Goal: Transaction & Acquisition: Purchase product/service

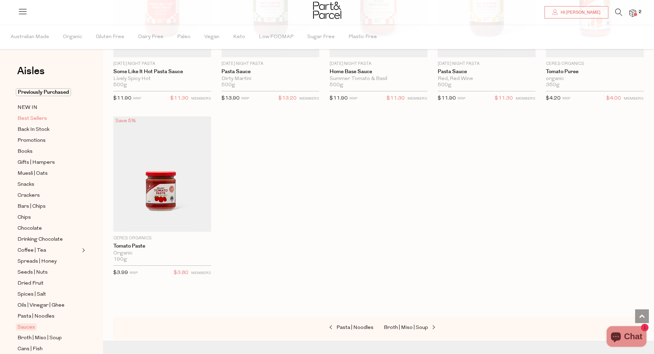
click at [61, 120] on link "Best Sellers" at bounding box center [49, 118] width 62 height 9
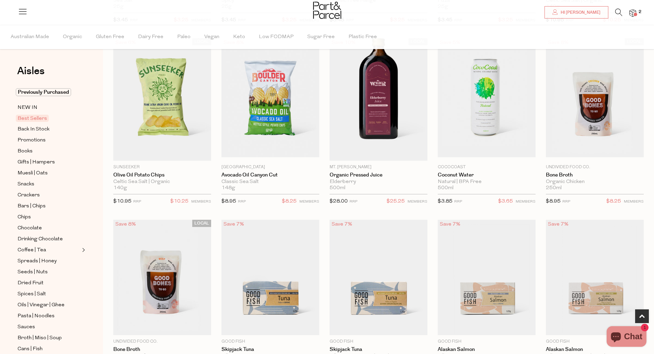
scroll to position [222, 0]
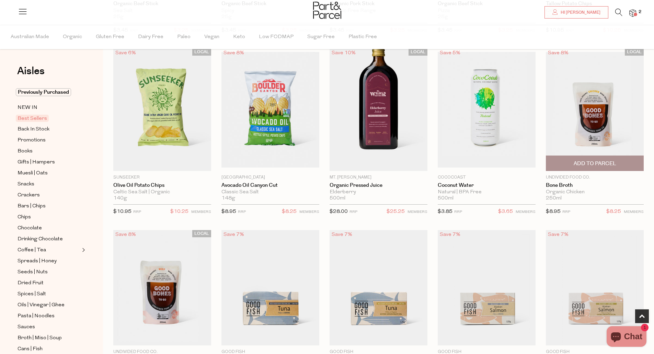
click at [591, 128] on img at bounding box center [595, 109] width 98 height 115
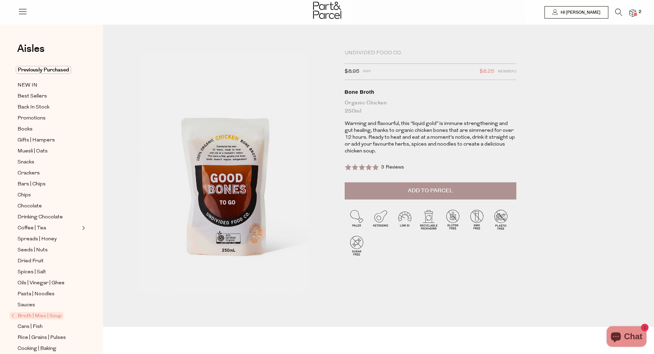
click at [402, 168] on span "3 Reviews" at bounding box center [392, 167] width 23 height 5
click at [463, 188] on button "Add to Parcel" at bounding box center [431, 190] width 172 height 17
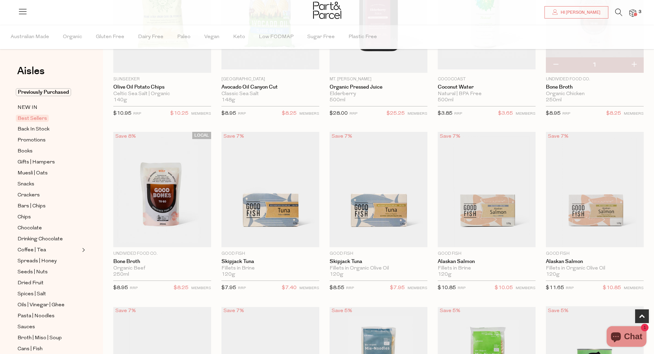
scroll to position [322, 0]
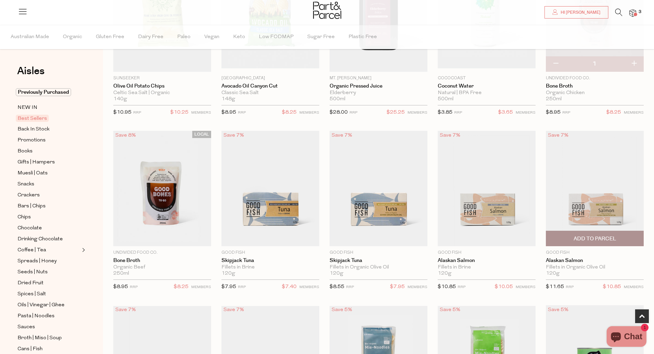
click at [600, 208] on img at bounding box center [595, 188] width 98 height 115
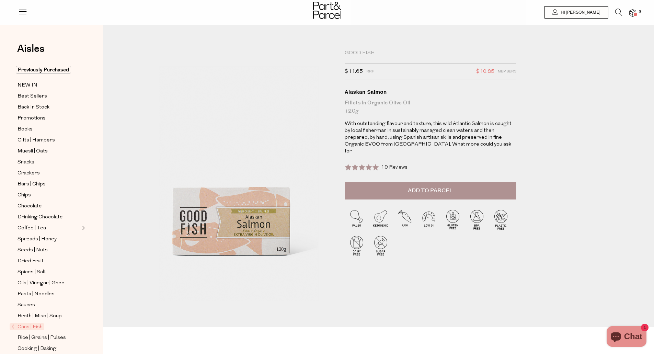
click at [454, 182] on button "Add to Parcel" at bounding box center [431, 190] width 172 height 17
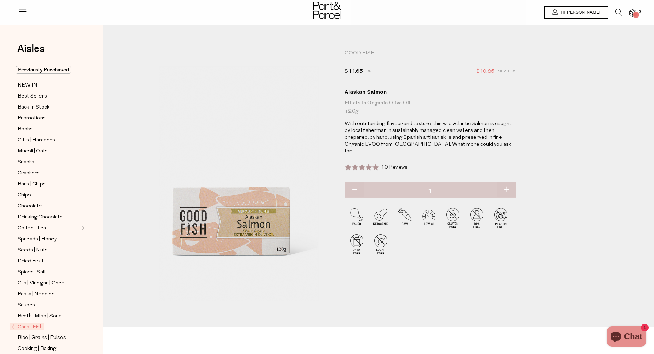
click at [510, 182] on button "button" at bounding box center [507, 189] width 20 height 15
type input "2"
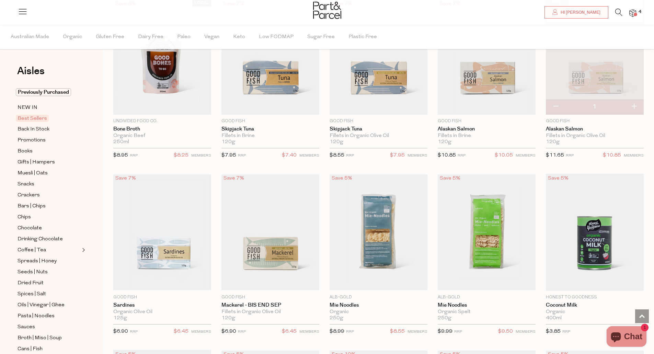
scroll to position [460, 0]
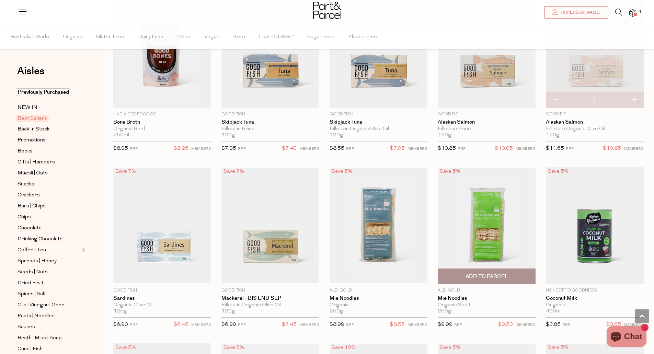
click at [496, 242] on img at bounding box center [487, 224] width 98 height 115
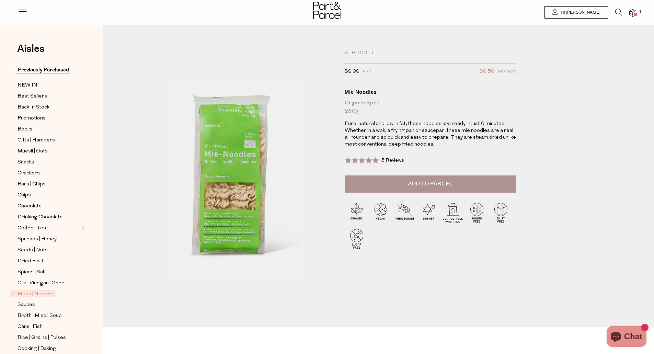
click at [392, 160] on span "5 Reviews" at bounding box center [392, 160] width 23 height 5
click at [454, 185] on button "Add to Parcel" at bounding box center [431, 183] width 172 height 17
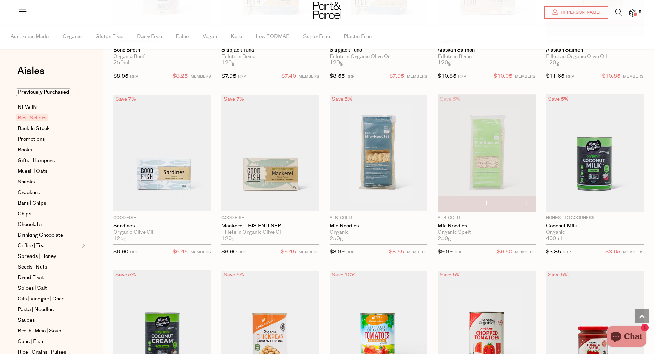
scroll to position [529, 0]
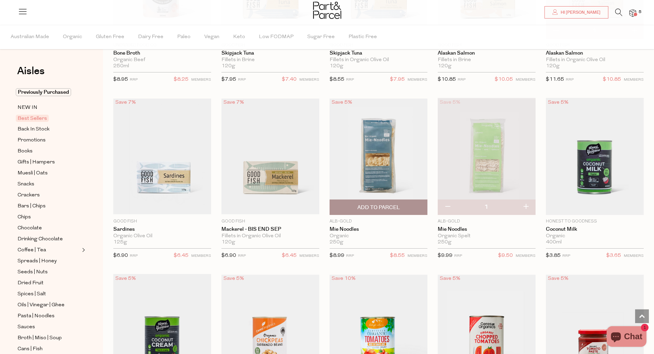
click at [386, 148] on img at bounding box center [378, 155] width 98 height 115
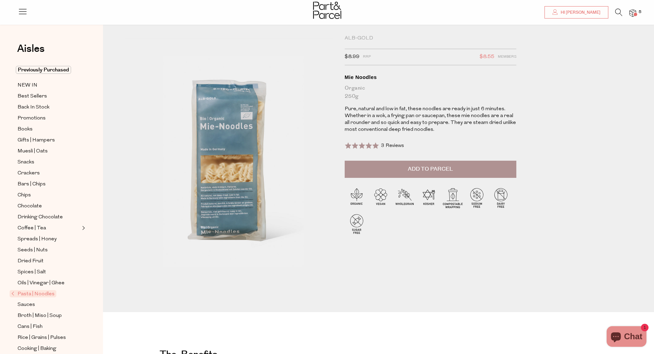
scroll to position [11, 0]
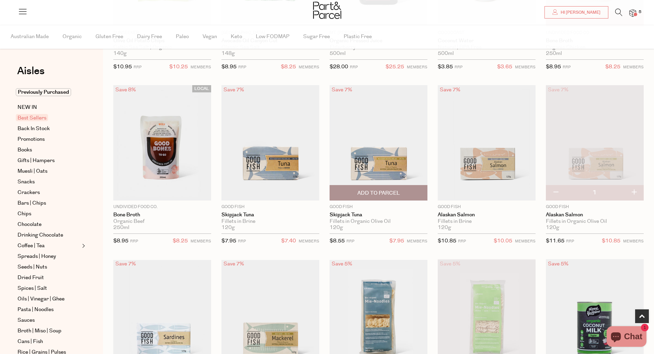
scroll to position [526, 0]
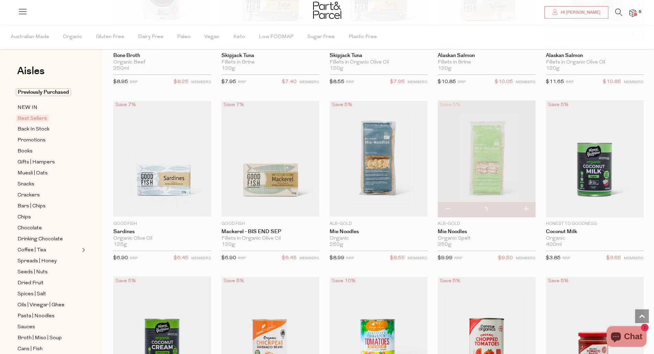
click at [481, 169] on img at bounding box center [487, 158] width 98 height 115
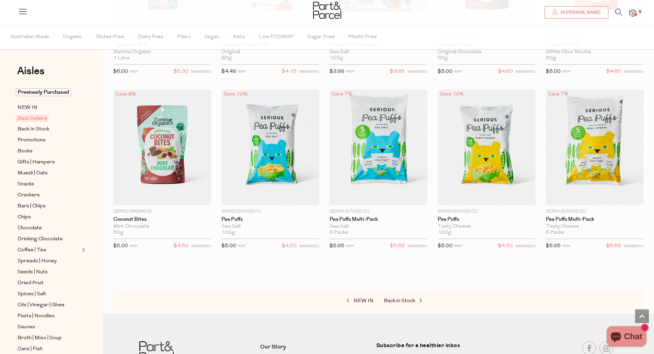
scroll to position [1263, 0]
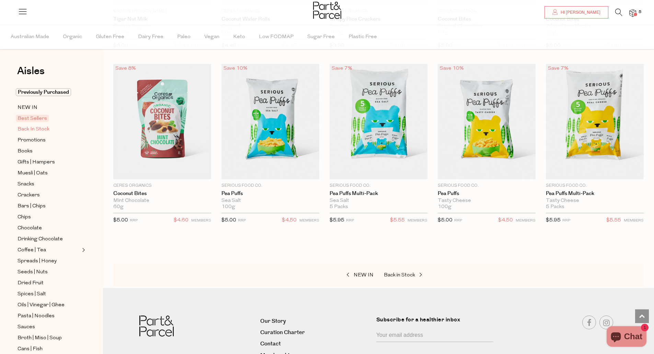
click at [42, 129] on span "Back In Stock" at bounding box center [34, 129] width 32 height 8
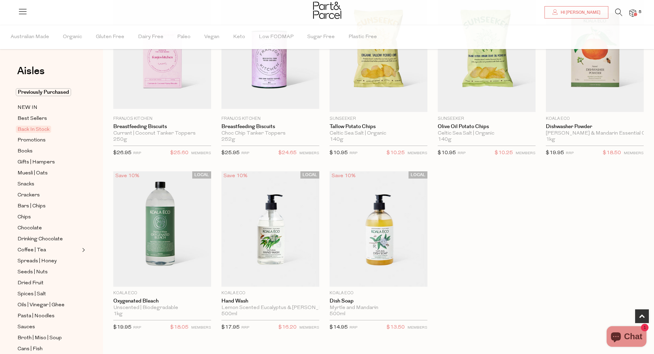
scroll to position [388, 0]
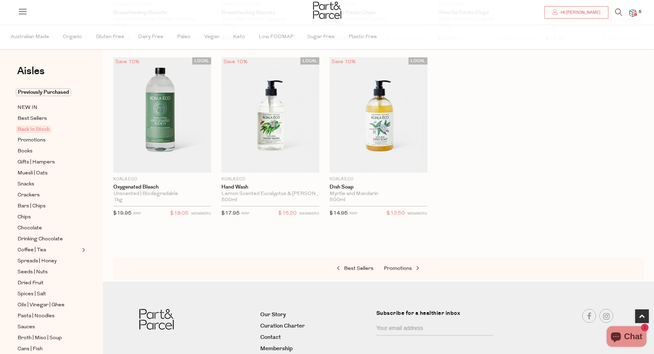
click at [641, 237] on div at bounding box center [378, 236] width 530 height 9
click at [29, 138] on span "Promotions" at bounding box center [32, 140] width 28 height 8
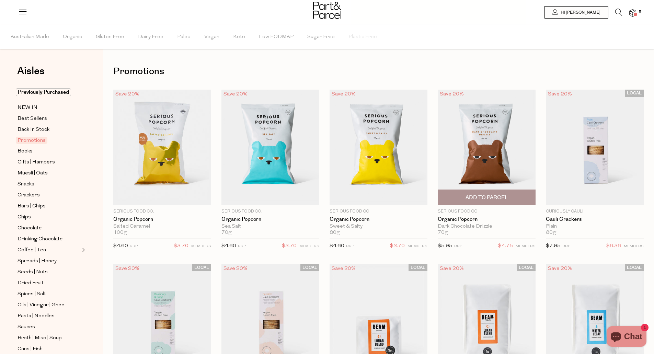
click at [496, 159] on img at bounding box center [487, 147] width 98 height 115
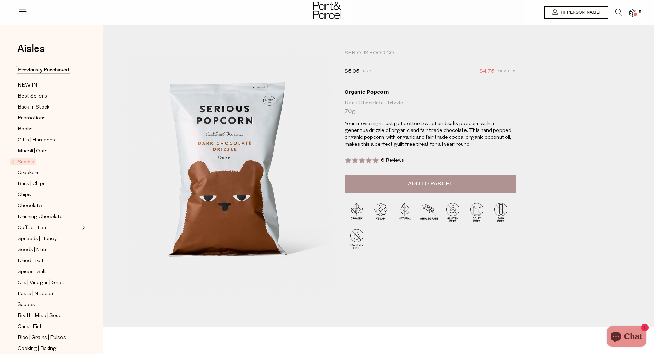
click at [393, 162] on span "6 Reviews" at bounding box center [392, 160] width 23 height 5
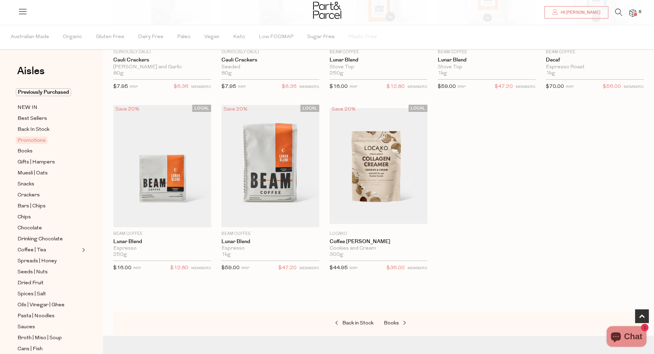
scroll to position [334, 0]
click at [614, 271] on div "Save 20% 1 Add To Parcel Serious Food Co. Organic Popcorn Salted Caramel 100g O…" at bounding box center [373, 20] width 540 height 530
click at [399, 320] on span at bounding box center [404, 322] width 10 height 5
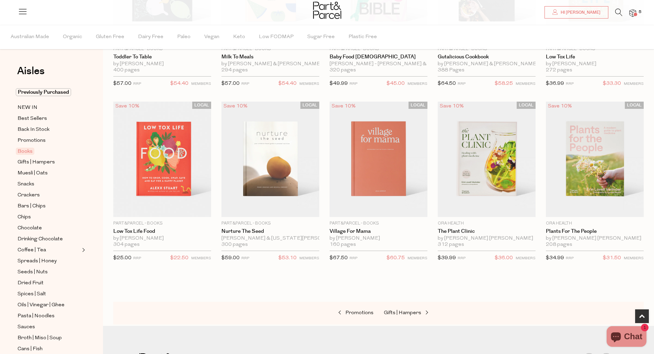
scroll to position [163, 0]
click at [165, 177] on img at bounding box center [162, 158] width 98 height 115
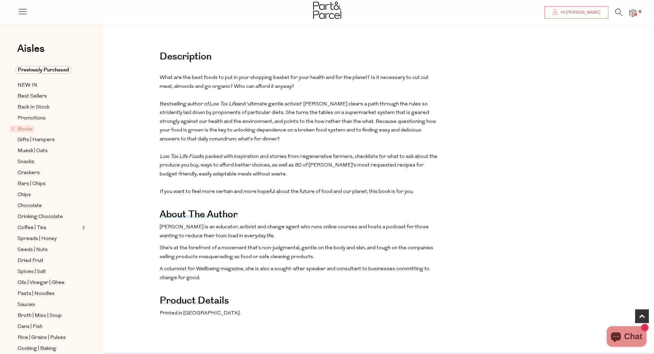
scroll to position [310, 0]
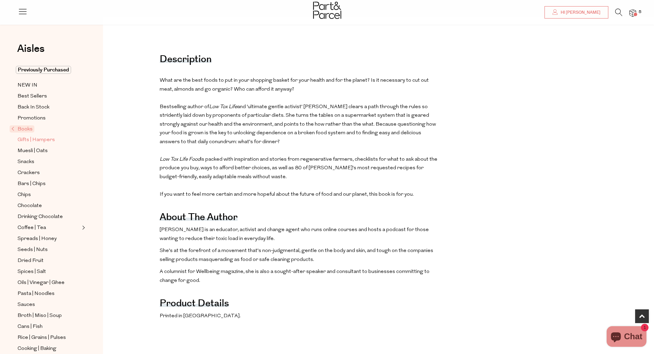
click at [41, 140] on span "Gifts | Hampers" at bounding box center [36, 140] width 37 height 8
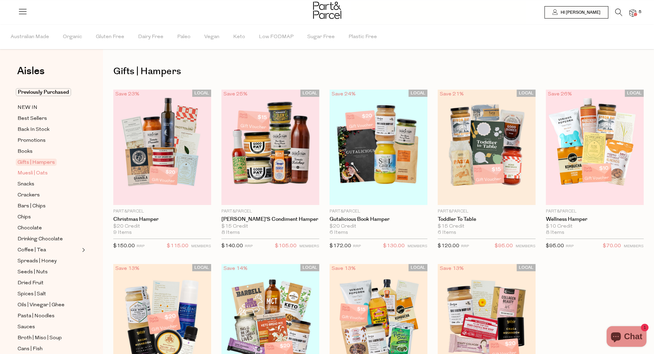
click at [40, 172] on span "Muesli | Oats" at bounding box center [33, 173] width 30 height 8
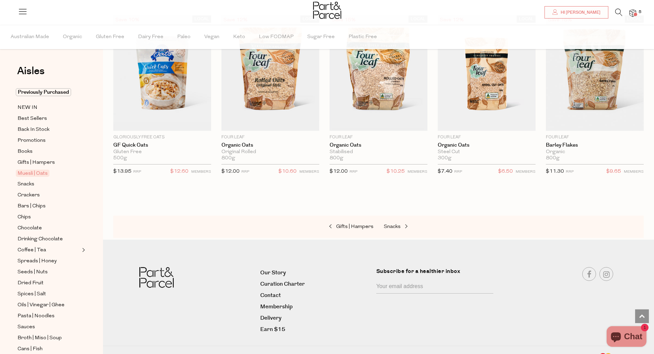
scroll to position [1665, 0]
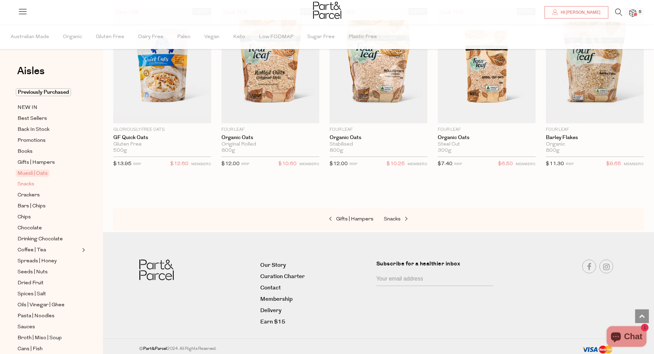
click at [30, 184] on span "Snacks" at bounding box center [26, 184] width 17 height 8
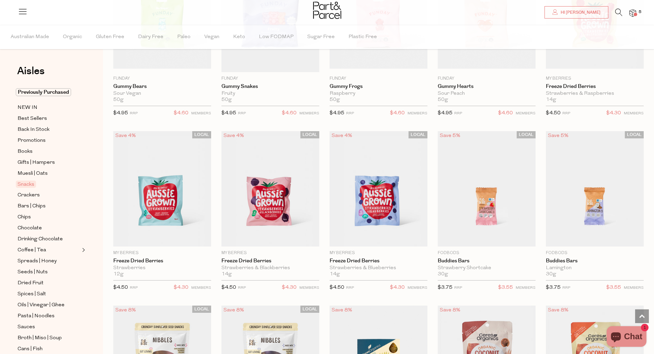
scroll to position [672, 0]
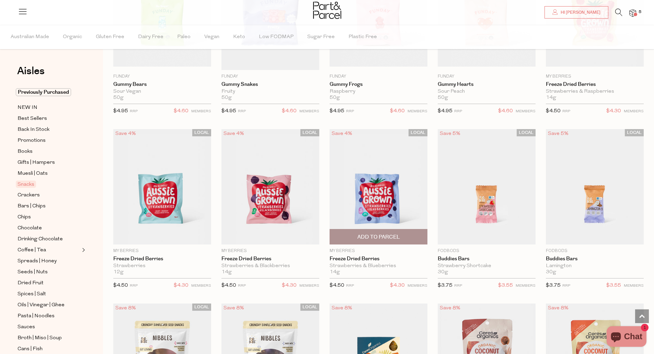
click at [376, 195] on img at bounding box center [378, 186] width 98 height 115
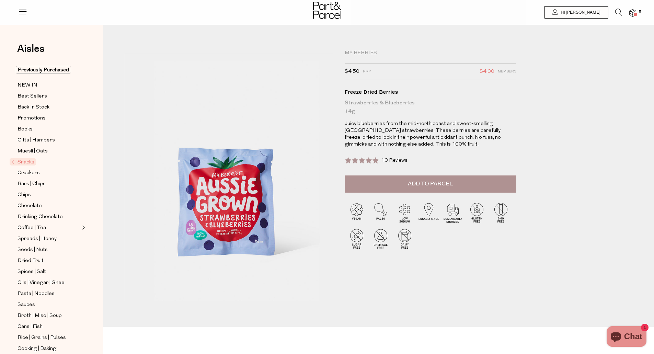
click at [396, 163] on span "10 Reviews" at bounding box center [394, 160] width 26 height 5
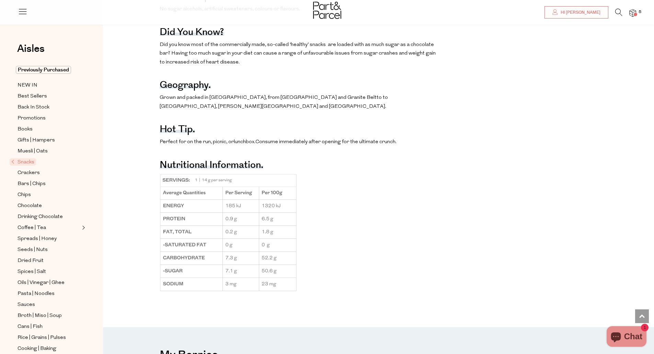
scroll to position [480, 0]
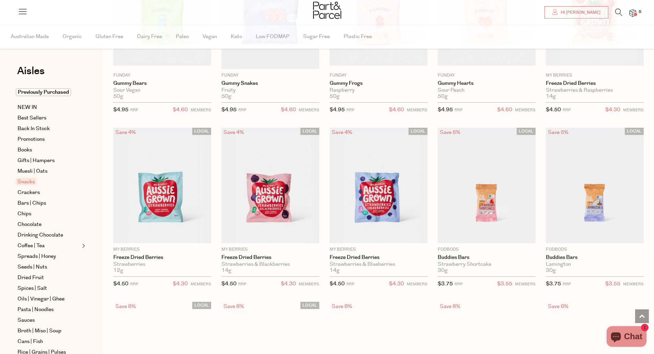
scroll to position [668, 0]
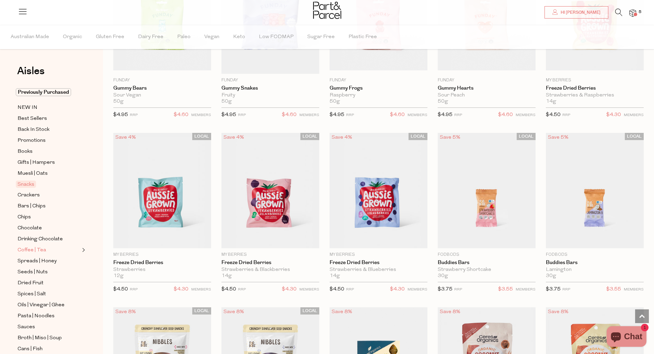
click at [34, 246] on span "Coffee | Tea" at bounding box center [32, 250] width 28 height 8
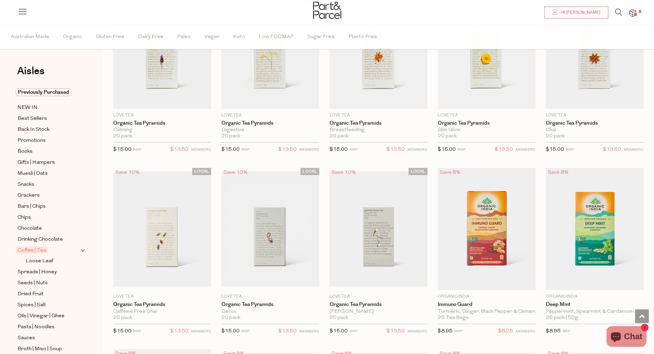
scroll to position [445, 0]
click at [394, 230] on img at bounding box center [378, 228] width 98 height 115
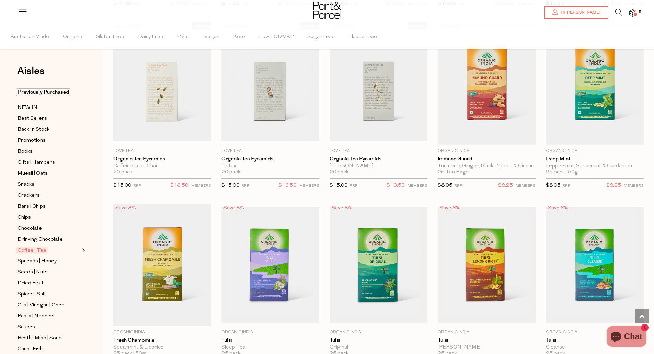
scroll to position [573, 0]
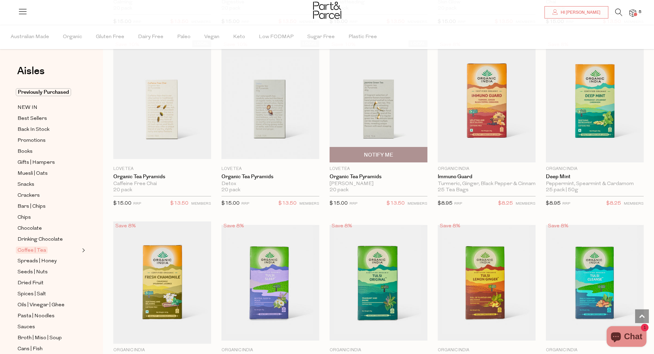
click at [390, 114] on img at bounding box center [378, 101] width 98 height 115
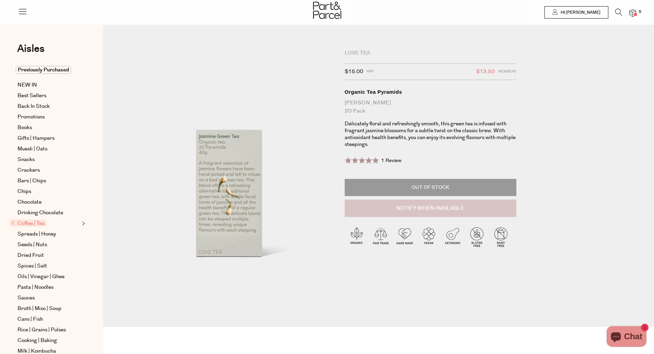
click at [467, 205] on button "Notify When Available" at bounding box center [431, 208] width 172 height 18
type input "Notify when available"
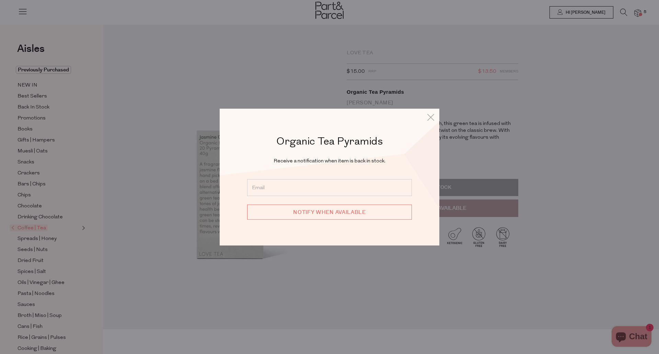
click at [280, 189] on input "email" at bounding box center [329, 187] width 165 height 17
type input "[PERSON_NAME][EMAIL_ADDRESS][DOMAIN_NAME]"
click at [254, 211] on input "Notify when available" at bounding box center [329, 212] width 165 height 15
type input "We will be in touch"
click at [428, 117] on icon at bounding box center [428, 117] width 10 height 10
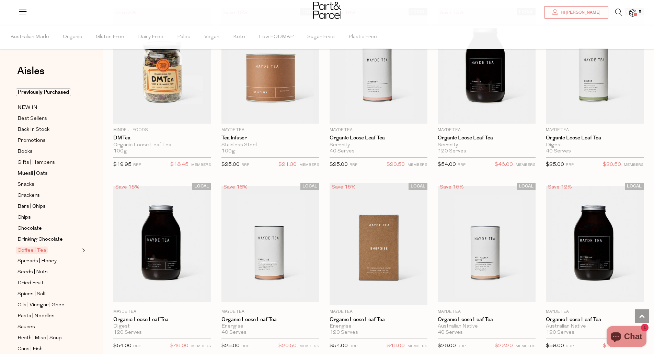
scroll to position [1322, 0]
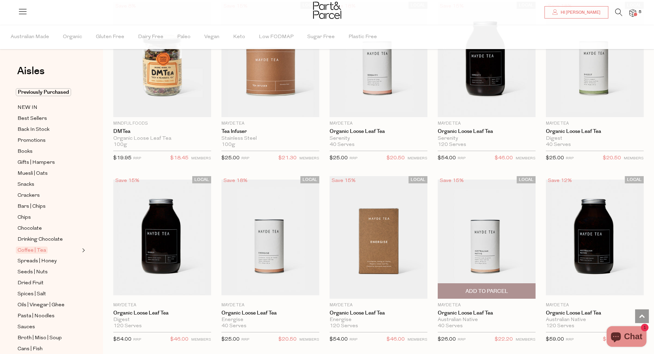
click at [491, 255] on img at bounding box center [487, 236] width 98 height 115
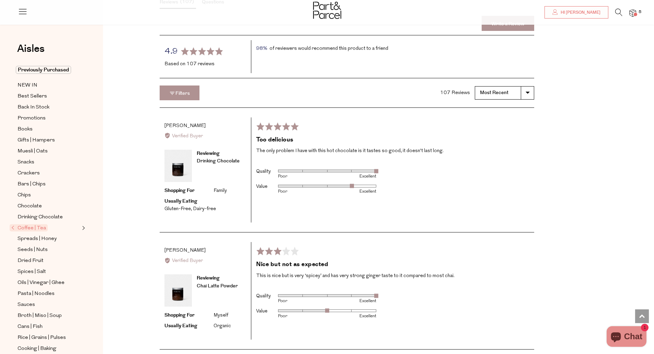
scroll to position [831, 0]
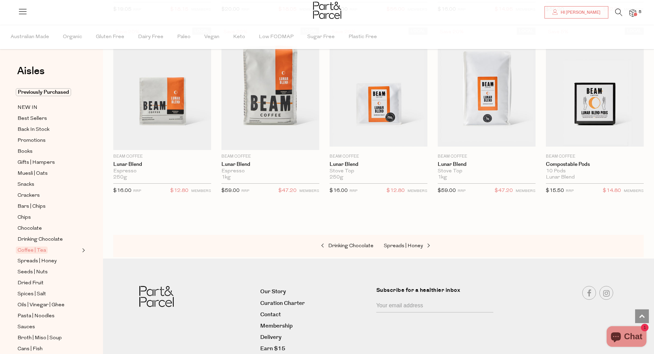
scroll to position [3113, 0]
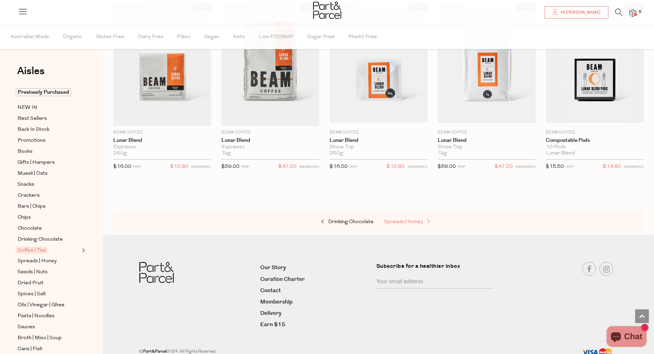
click at [410, 219] on span "Spreads | Honey" at bounding box center [403, 221] width 39 height 5
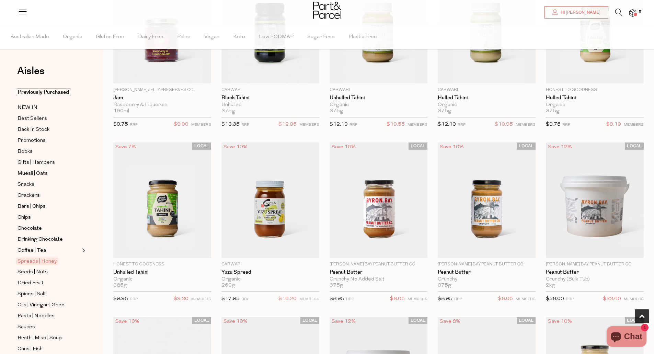
scroll to position [127, 0]
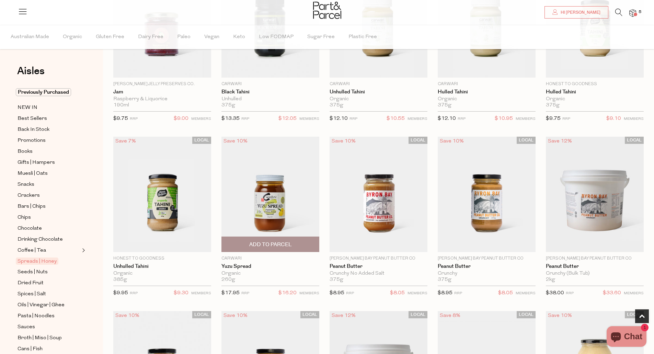
click at [290, 205] on img at bounding box center [270, 194] width 98 height 115
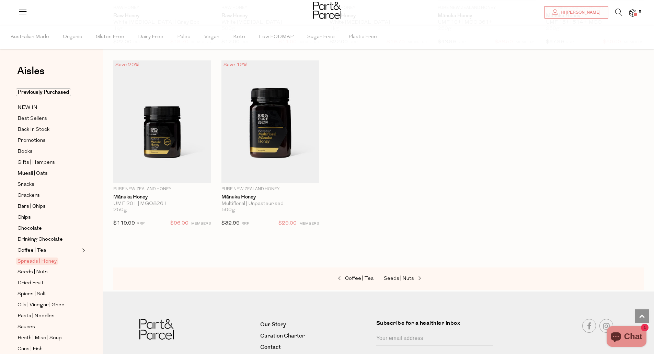
scroll to position [1665, 0]
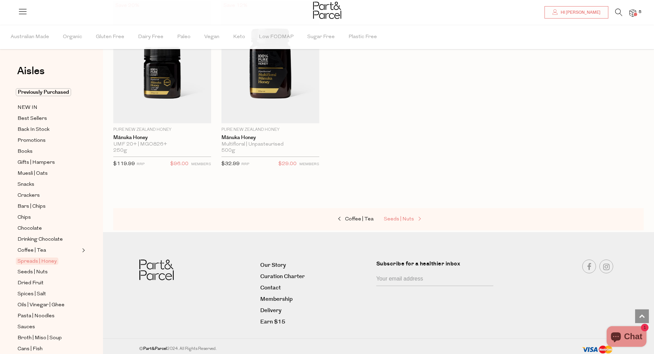
click at [404, 218] on span "Seeds | Nuts" at bounding box center [399, 219] width 30 height 5
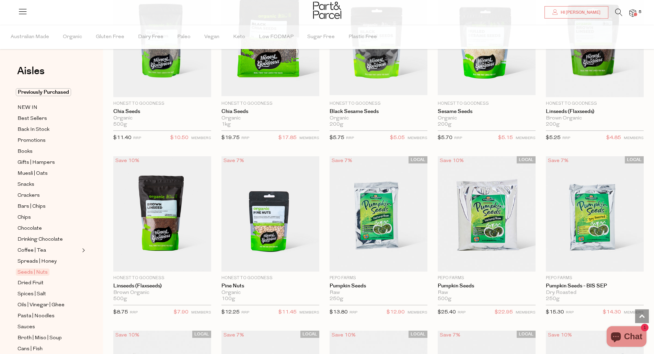
scroll to position [980, 0]
click at [605, 231] on img at bounding box center [595, 213] width 98 height 115
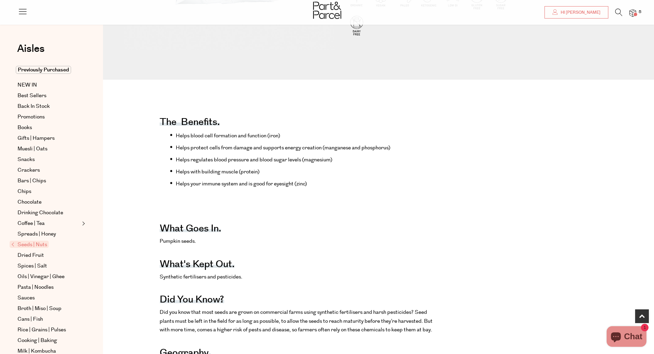
scroll to position [266, 0]
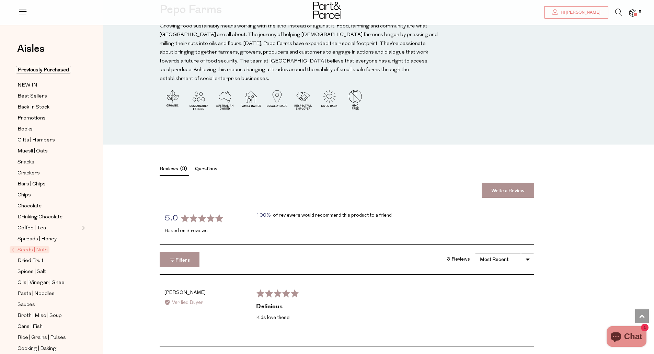
click at [618, 258] on div "Reviews 3 Questions Write a Review average rating 5.0 out of 5 Based on 3 revie…" at bounding box center [383, 347] width 551 height 407
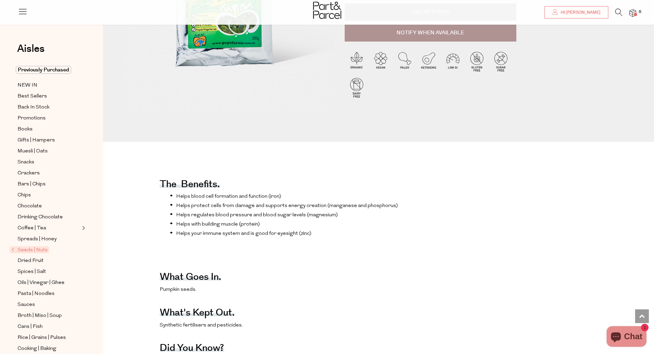
scroll to position [0, 0]
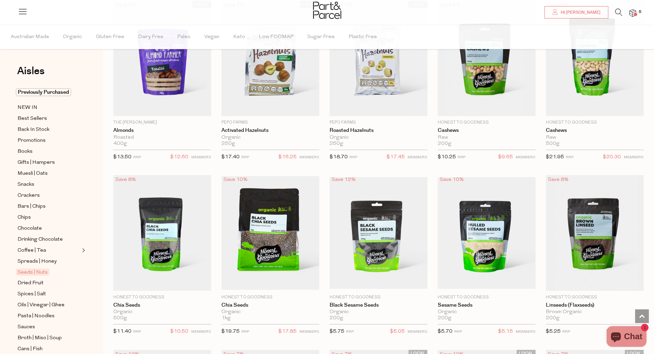
scroll to position [964, 0]
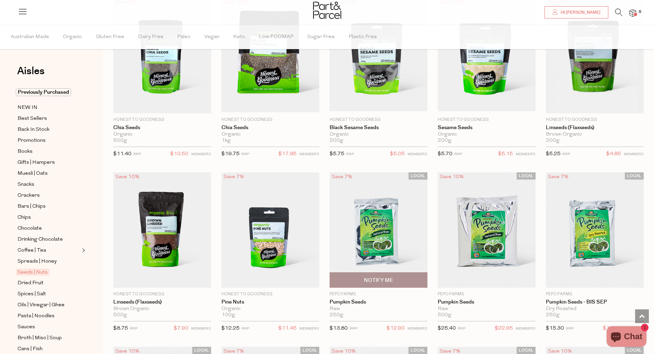
click at [401, 238] on img at bounding box center [378, 229] width 98 height 115
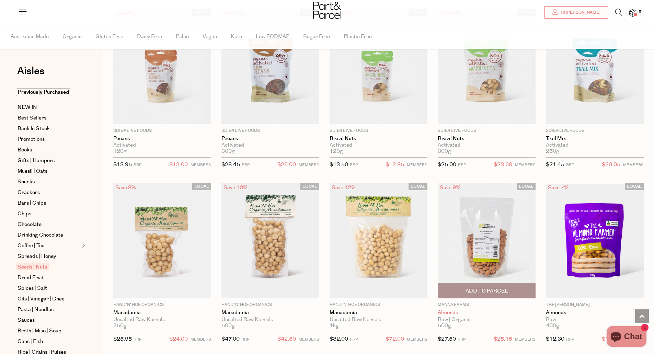
scroll to position [958, 0]
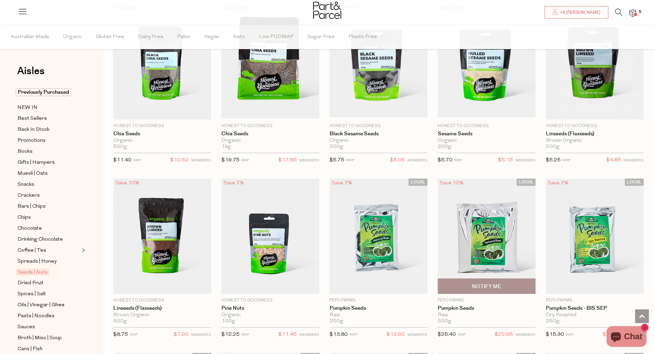
click at [499, 248] on img at bounding box center [487, 235] width 98 height 115
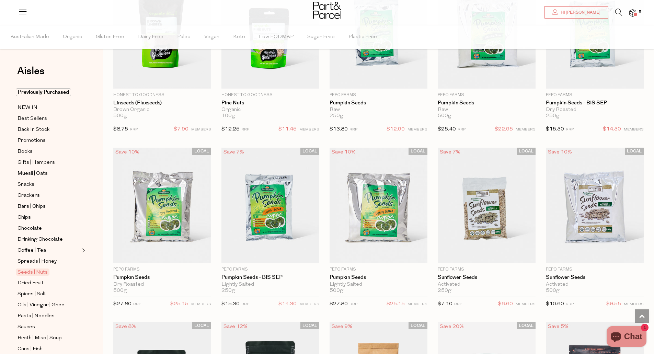
scroll to position [1163, 0]
click at [167, 207] on img at bounding box center [162, 204] width 98 height 115
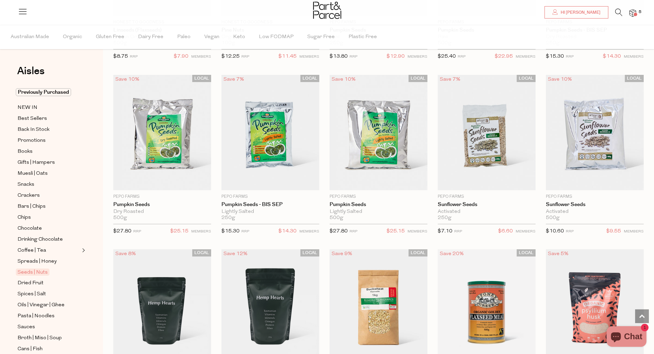
scroll to position [1237, 0]
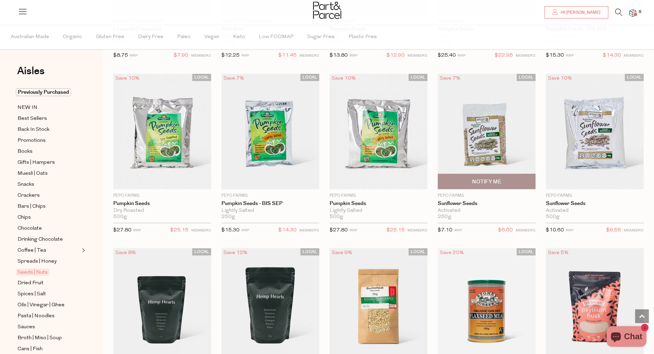
click at [485, 141] on img at bounding box center [487, 131] width 98 height 115
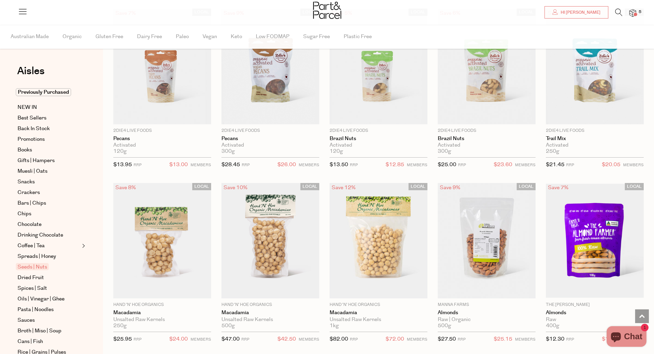
scroll to position [1237, 0]
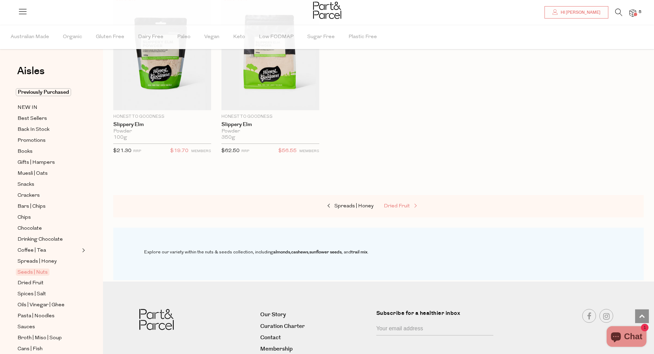
click at [408, 203] on span "Dried Fruit" at bounding box center [397, 205] width 26 height 5
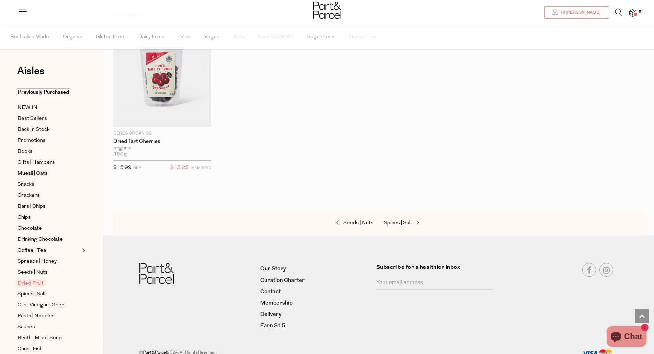
scroll to position [433, 0]
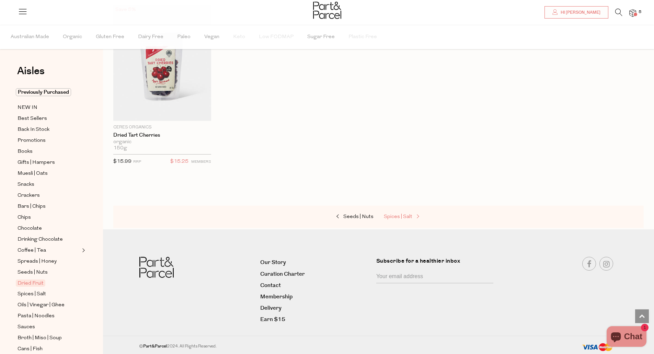
click at [401, 217] on span "Spices | Salt" at bounding box center [398, 216] width 28 height 5
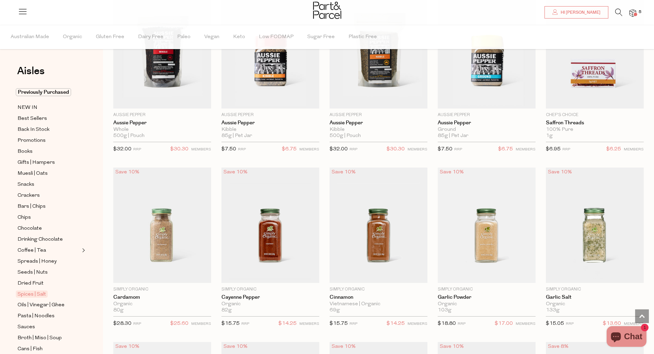
scroll to position [719, 0]
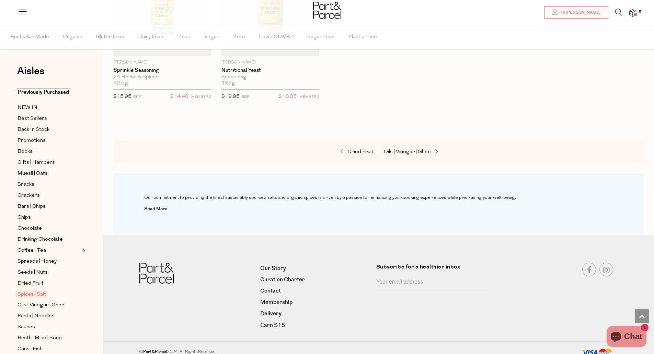
scroll to position [2078, 0]
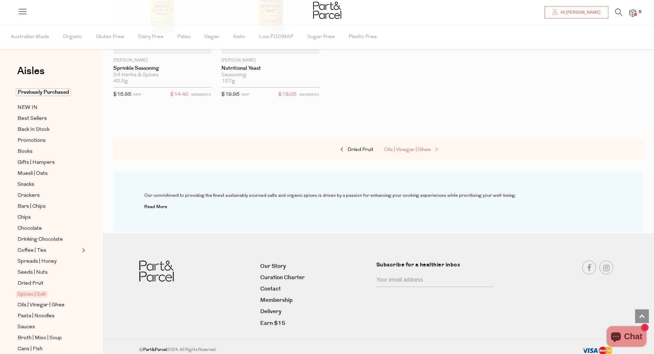
click at [420, 147] on span "Oils | Vinegar | Ghee" at bounding box center [407, 149] width 47 height 5
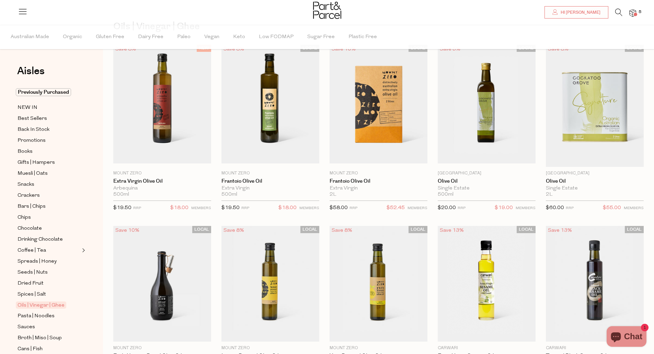
scroll to position [45, 0]
click at [594, 119] on img at bounding box center [595, 106] width 98 height 122
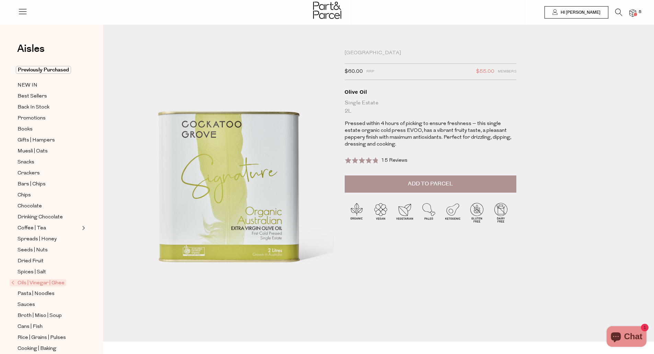
click at [392, 161] on span "15 Reviews" at bounding box center [394, 160] width 26 height 5
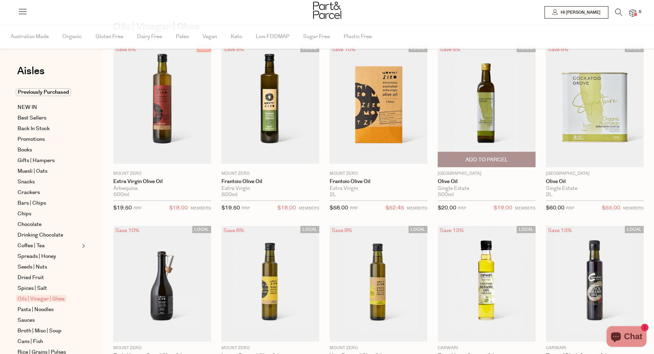
click at [496, 120] on img at bounding box center [487, 105] width 98 height 115
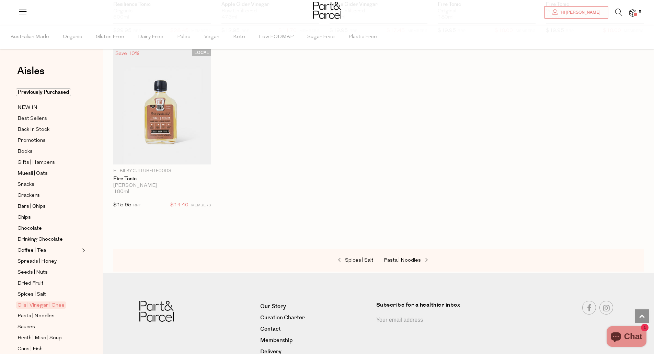
scroll to position [1672, 0]
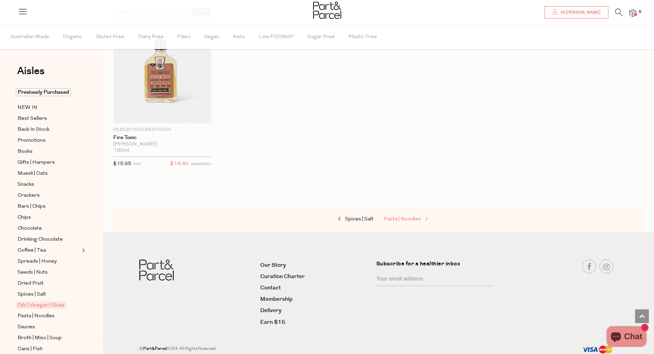
click at [406, 218] on span "Pasta | Noodles" at bounding box center [402, 219] width 37 height 5
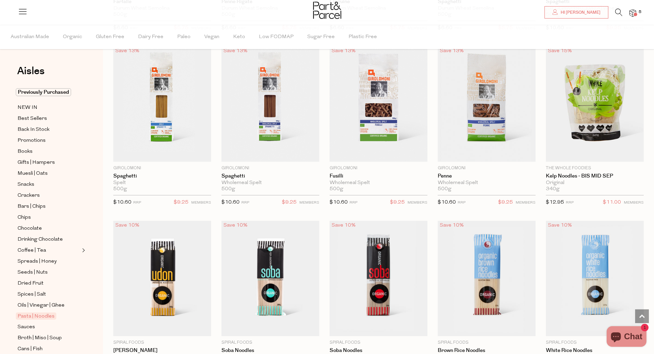
scroll to position [1097, 0]
click at [608, 125] on img at bounding box center [595, 103] width 98 height 115
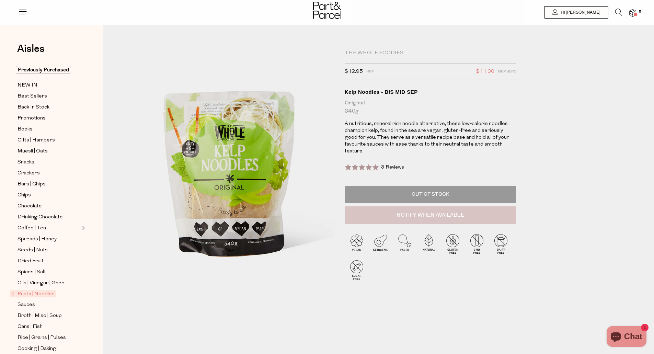
click at [463, 208] on button "Notify When Available" at bounding box center [431, 215] width 172 height 18
type input "Notify when available"
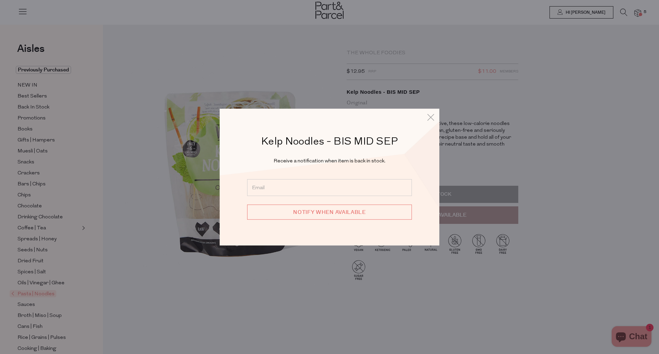
click at [342, 189] on input "email" at bounding box center [329, 187] width 165 height 17
type input "hannah.mcnamara@ing.com"
click at [369, 211] on input "Notify when available" at bounding box center [329, 212] width 165 height 15
type input "We will be in touch"
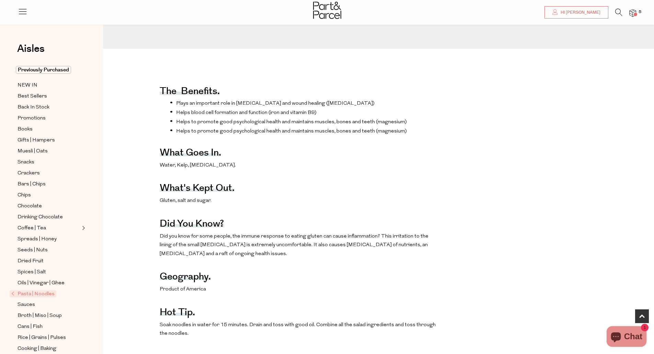
scroll to position [325, 0]
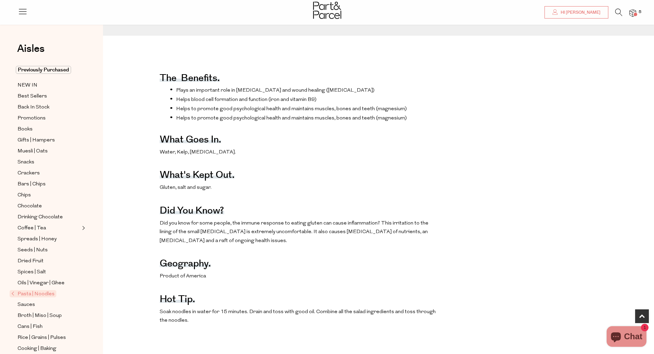
click at [630, 232] on div "The benefits. Plays an important role in bone health and wound healing (vitamin…" at bounding box center [383, 206] width 551 height 292
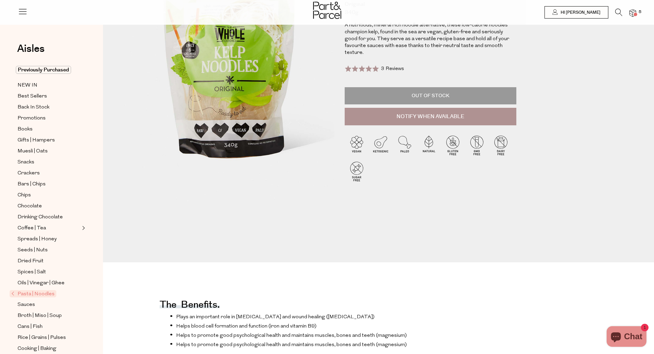
scroll to position [0, 0]
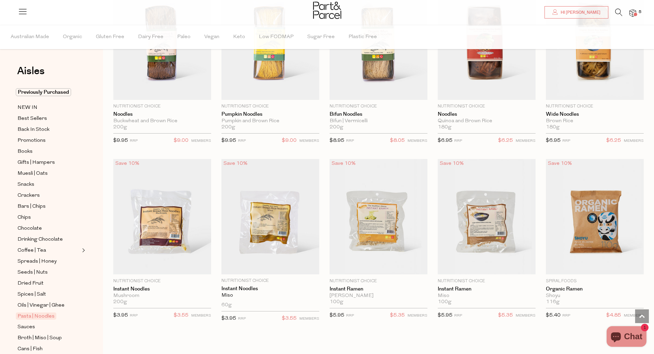
scroll to position [1508, 0]
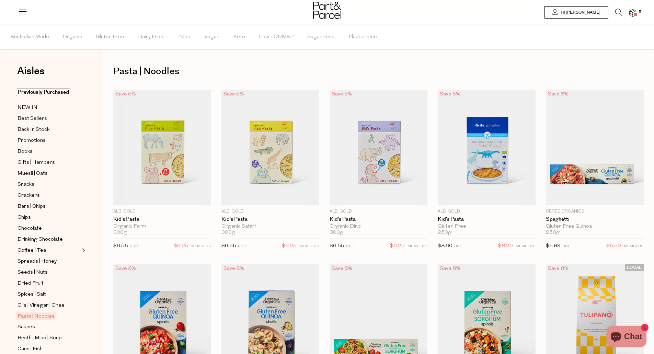
click at [616, 11] on icon at bounding box center [618, 13] width 7 height 8
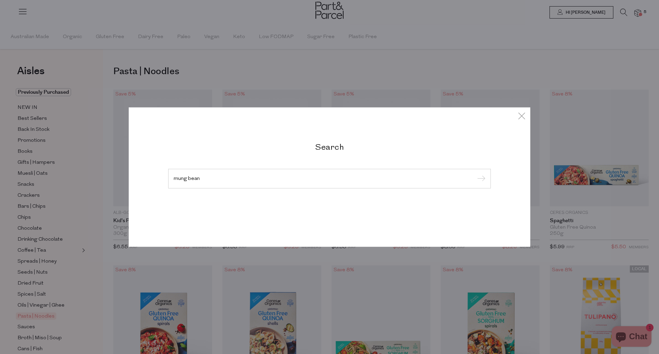
type input "mung bean"
click at [475, 174] on input "submit" at bounding box center [480, 179] width 10 height 10
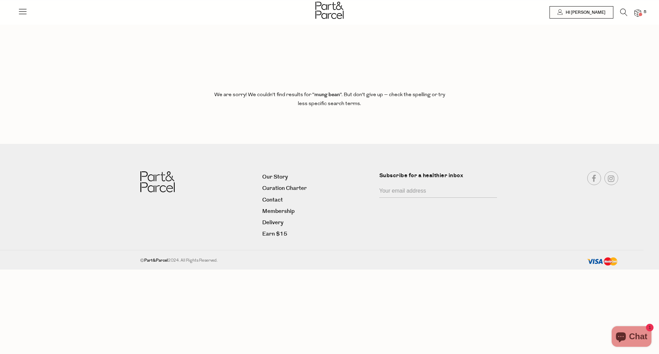
click at [622, 14] on icon at bounding box center [623, 13] width 7 height 8
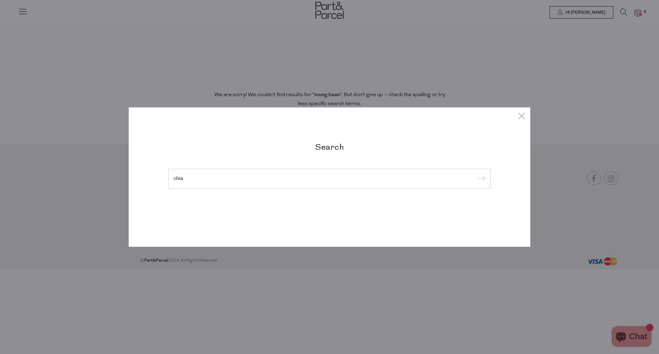
type input "chia"
click at [475, 174] on input "submit" at bounding box center [480, 179] width 10 height 10
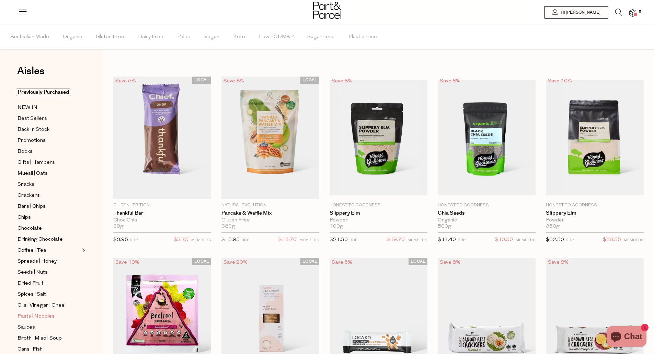
click at [50, 312] on span "Pasta | Noodles" at bounding box center [36, 316] width 37 height 8
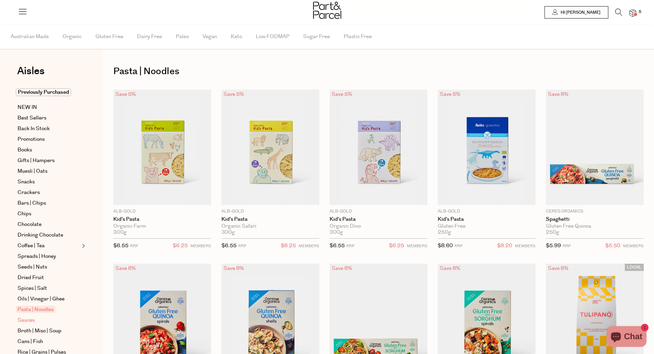
click at [33, 320] on span "Sauces" at bounding box center [26, 320] width 17 height 8
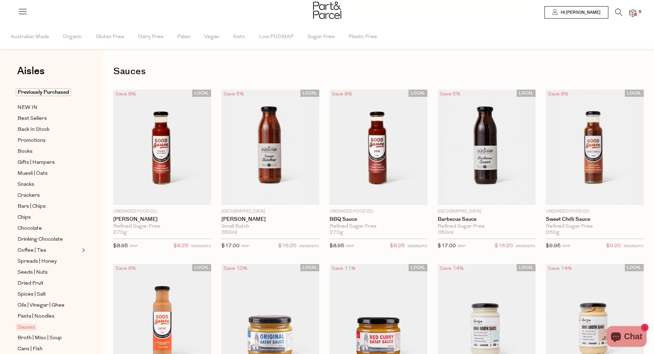
click at [382, 318] on img at bounding box center [378, 321] width 98 height 115
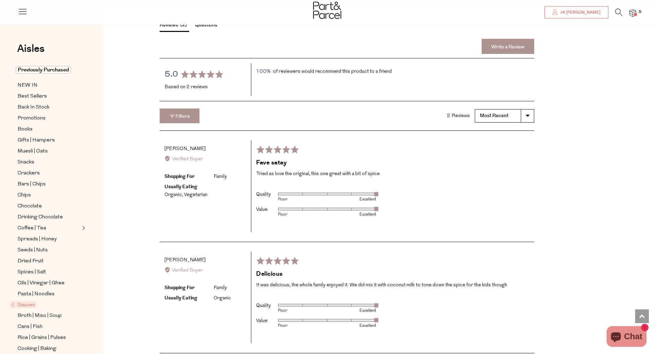
scroll to position [955, 0]
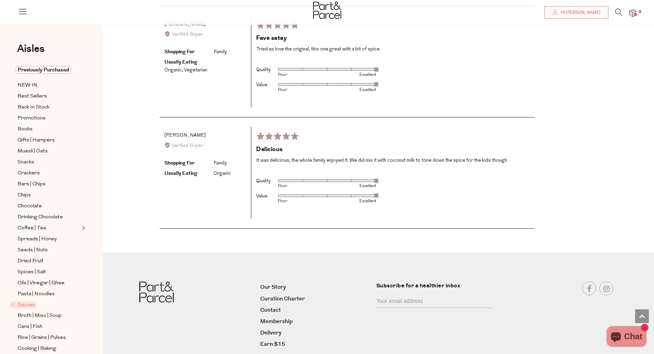
click at [618, 235] on div "Reviews 2 Questions Write a Review average rating 5.0 out of 5 Based on 2 revie…" at bounding box center [383, 59] width 551 height 366
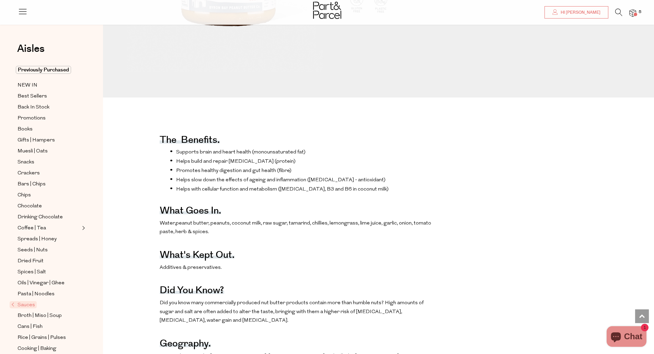
scroll to position [0, 0]
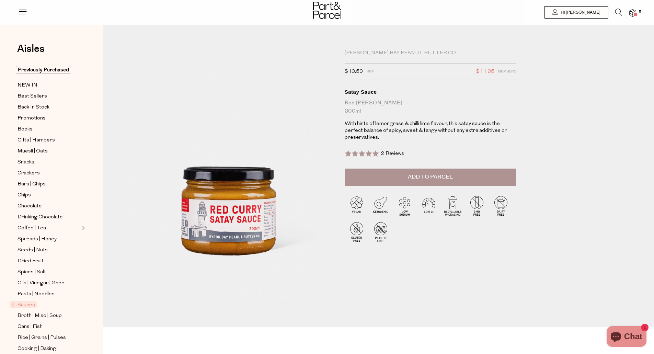
click at [466, 172] on button "Add to Parcel" at bounding box center [431, 176] width 172 height 17
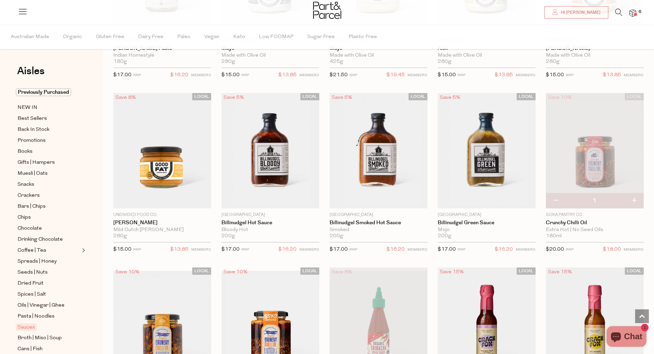
scroll to position [532, 0]
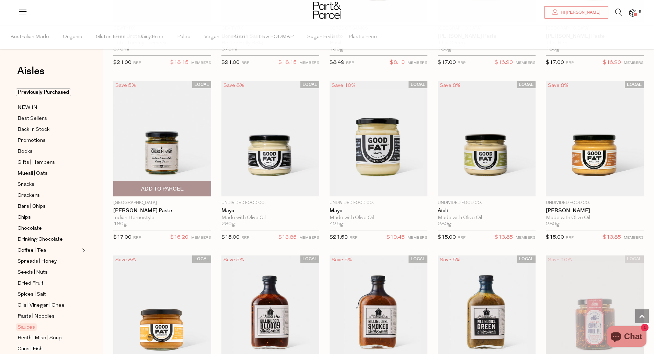
click at [169, 156] on img at bounding box center [162, 138] width 98 height 115
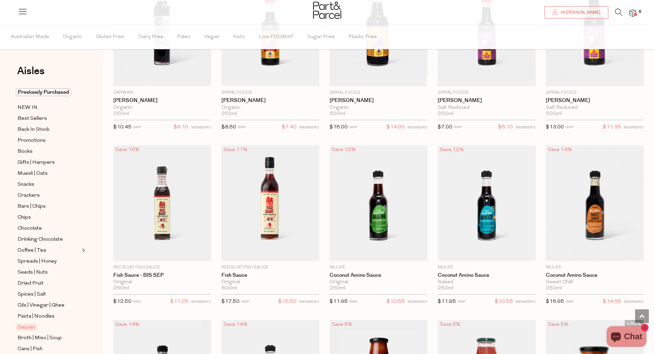
scroll to position [1757, 0]
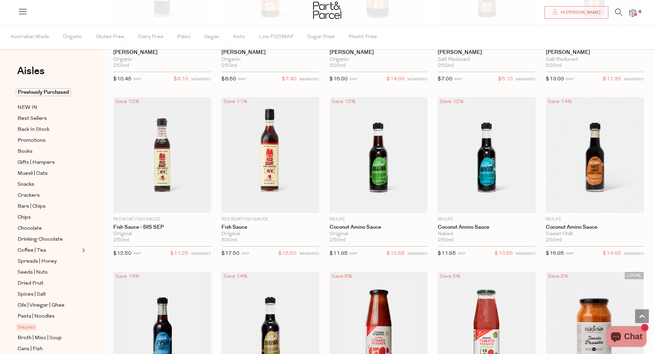
click at [618, 13] on icon at bounding box center [618, 13] width 7 height 8
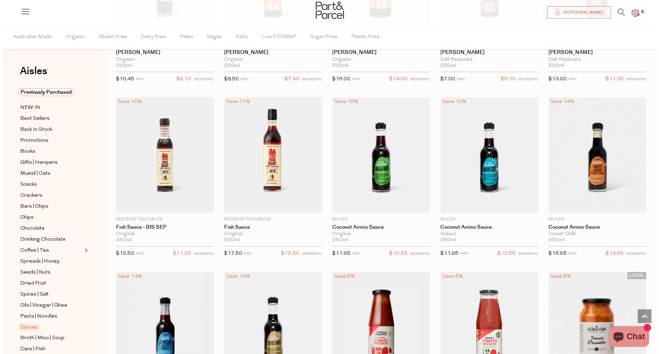
scroll to position [1768, 0]
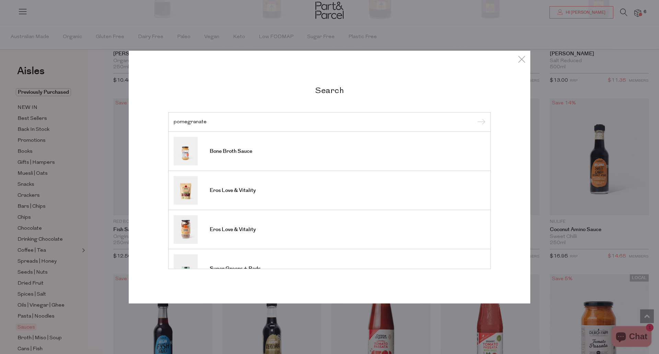
type input "pomegranate"
click at [475, 117] on input "submit" at bounding box center [480, 122] width 10 height 10
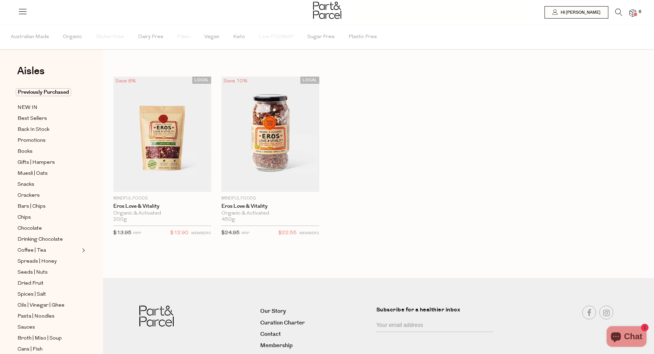
click at [615, 14] on icon at bounding box center [618, 13] width 7 height 8
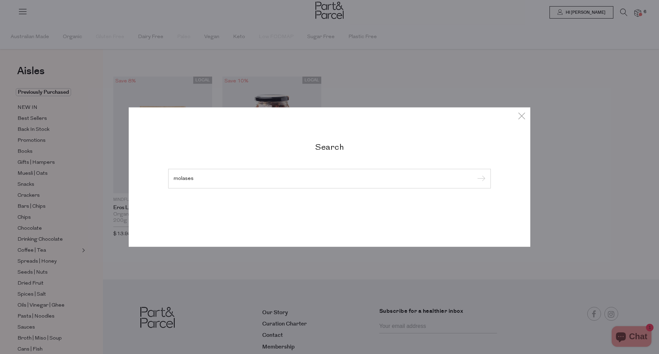
type input "molases"
click at [475, 174] on input "submit" at bounding box center [480, 179] width 10 height 10
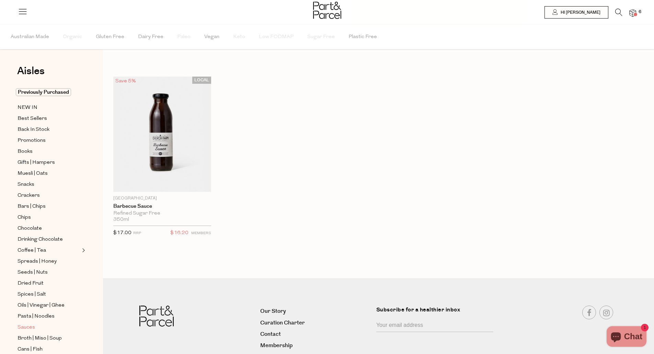
click at [36, 323] on link "Sauces" at bounding box center [49, 327] width 62 height 9
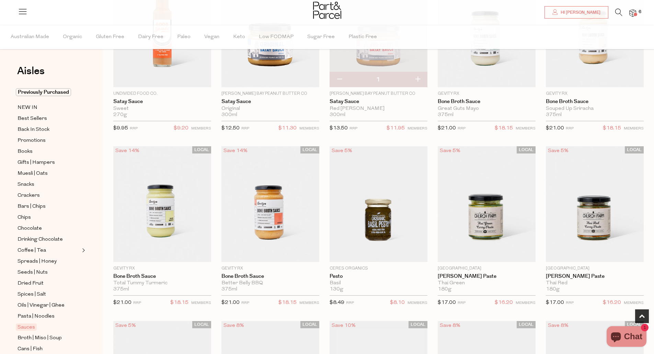
scroll to position [340, 0]
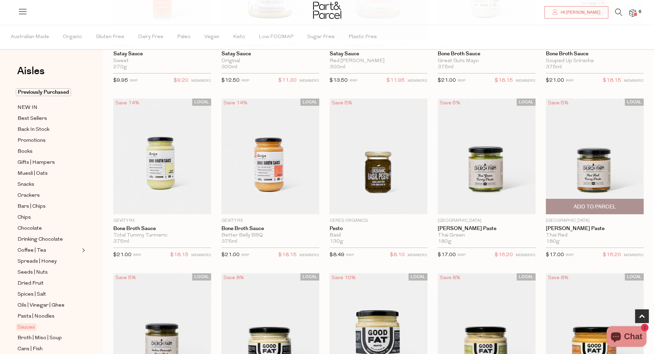
click at [584, 169] on img at bounding box center [595, 155] width 98 height 115
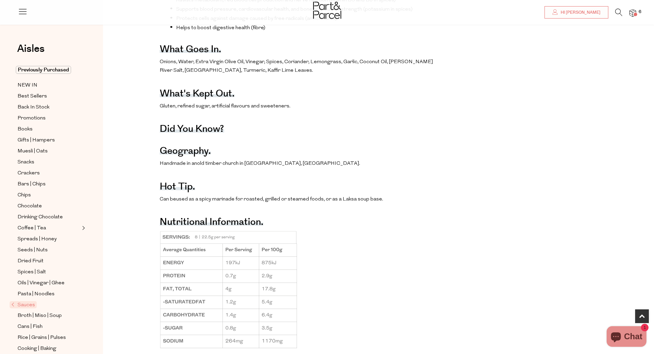
scroll to position [382, 0]
click at [38, 334] on span "Rice | Grains | Pulses" at bounding box center [42, 338] width 48 height 8
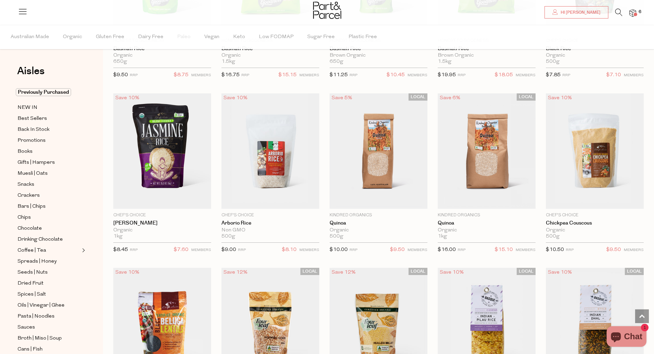
scroll to position [514, 0]
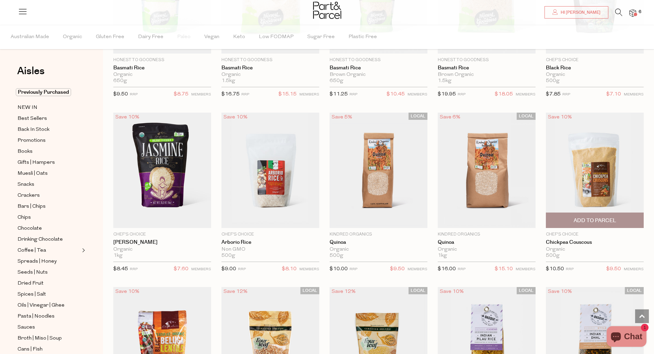
click at [591, 185] on img at bounding box center [595, 170] width 98 height 115
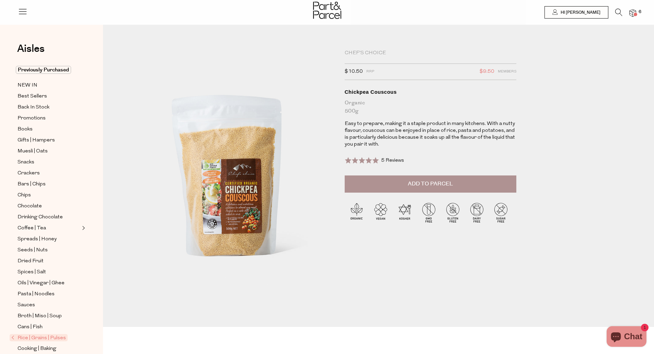
click at [478, 184] on button "Add to Parcel" at bounding box center [431, 183] width 172 height 17
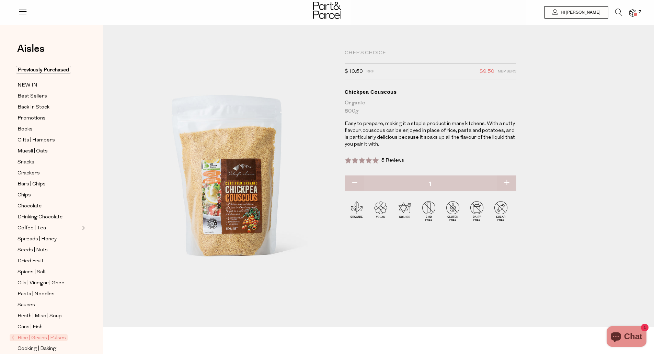
click at [615, 12] on icon at bounding box center [618, 13] width 7 height 8
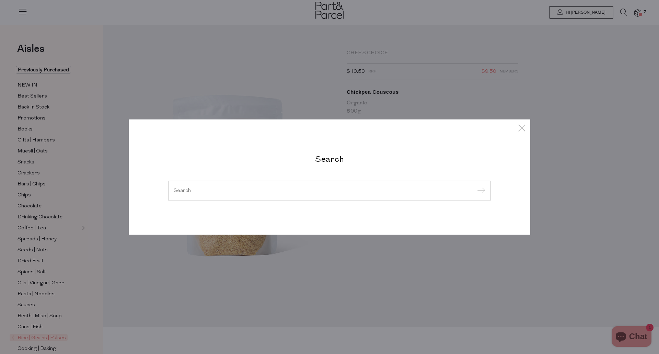
click at [326, 123] on div "Search" at bounding box center [329, 177] width 401 height 116
click at [306, 193] on input "search" at bounding box center [330, 190] width 312 height 5
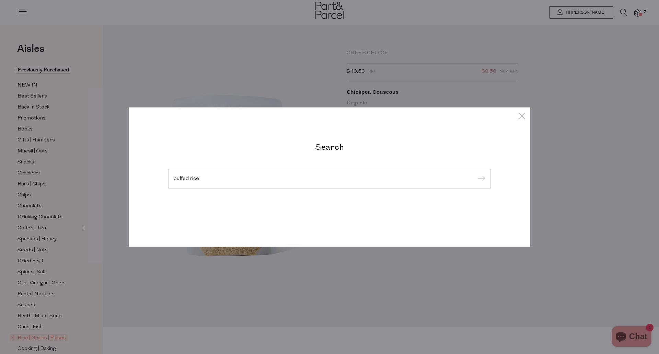
type input "puffed rice"
click at [475, 174] on input "submit" at bounding box center [480, 179] width 10 height 10
